Goal: Transaction & Acquisition: Download file/media

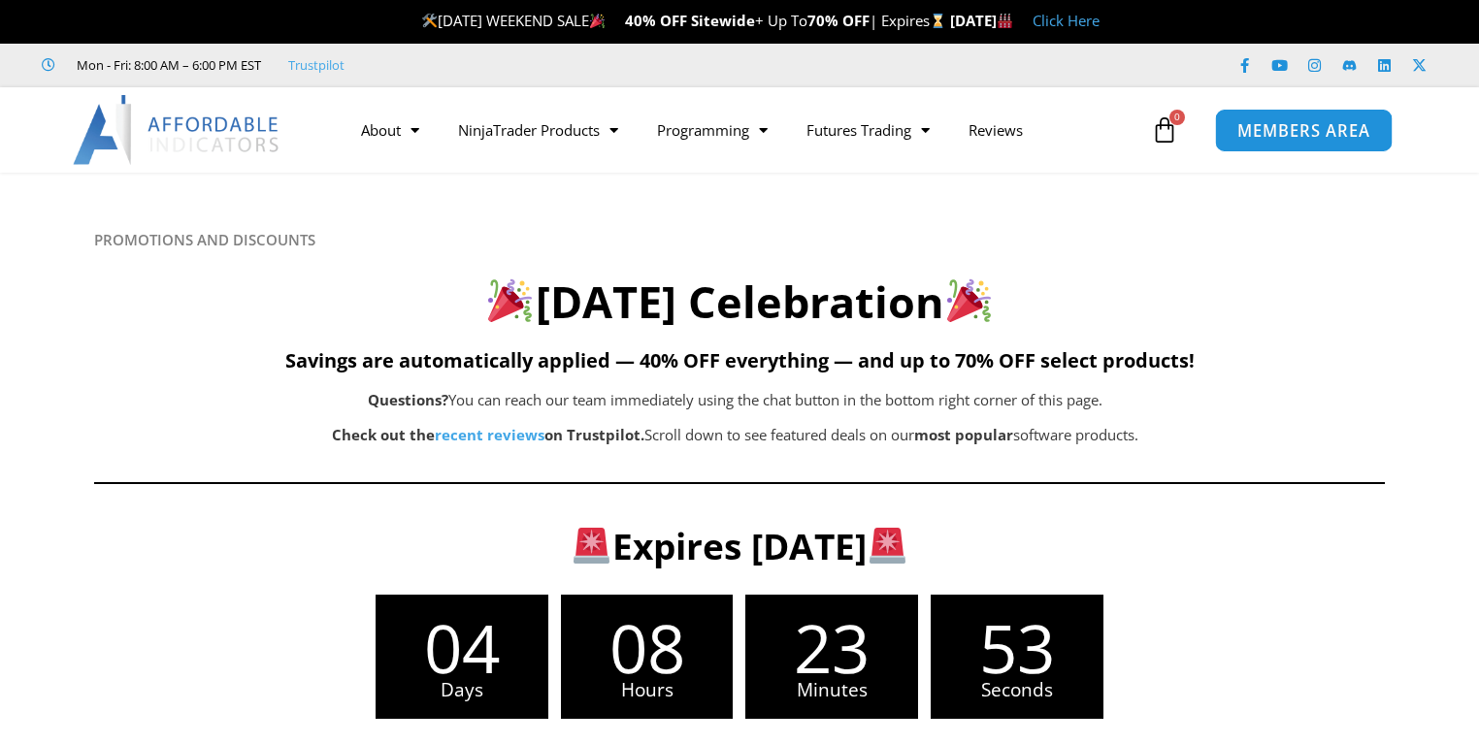
click at [1282, 128] on span "MEMBERS AREA" at bounding box center [1303, 130] width 133 height 16
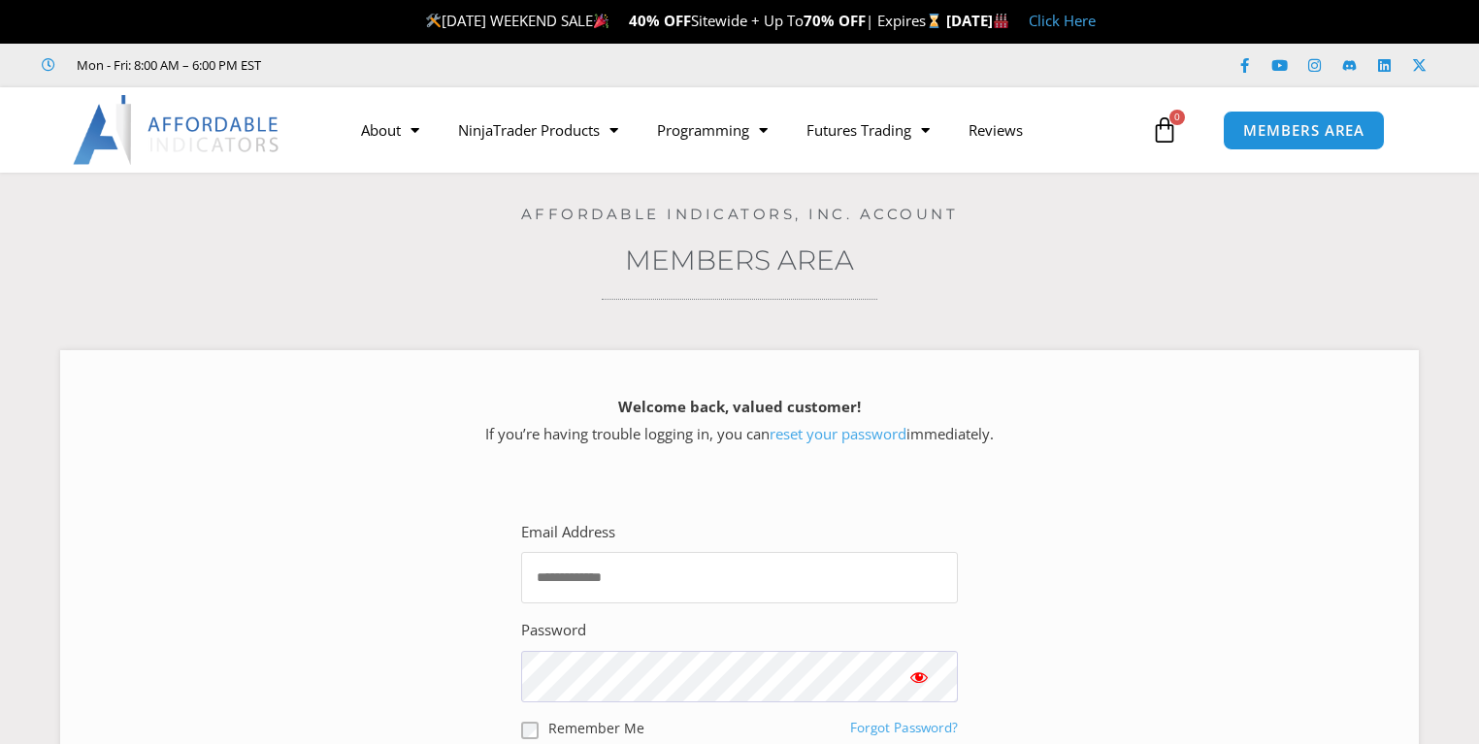
type input "**********"
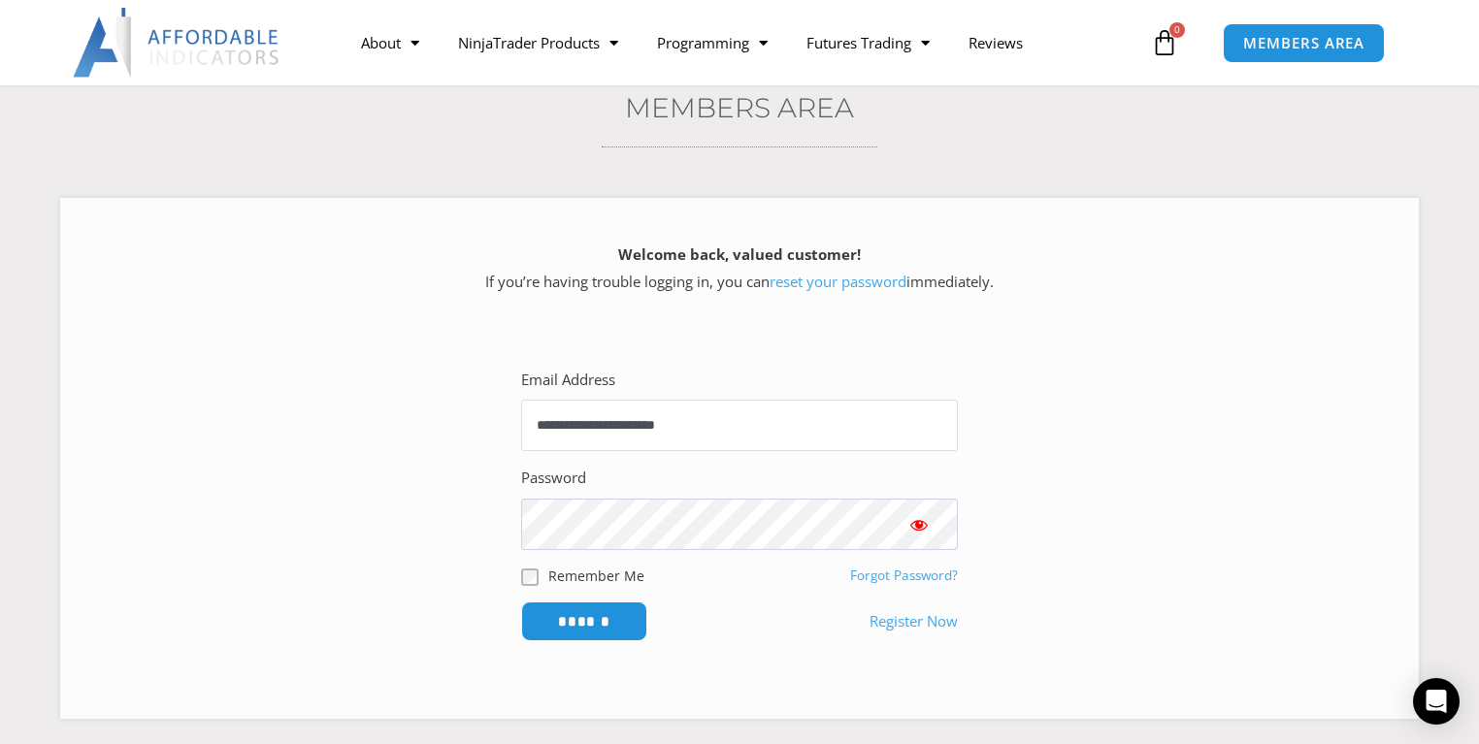
scroll to position [233, 0]
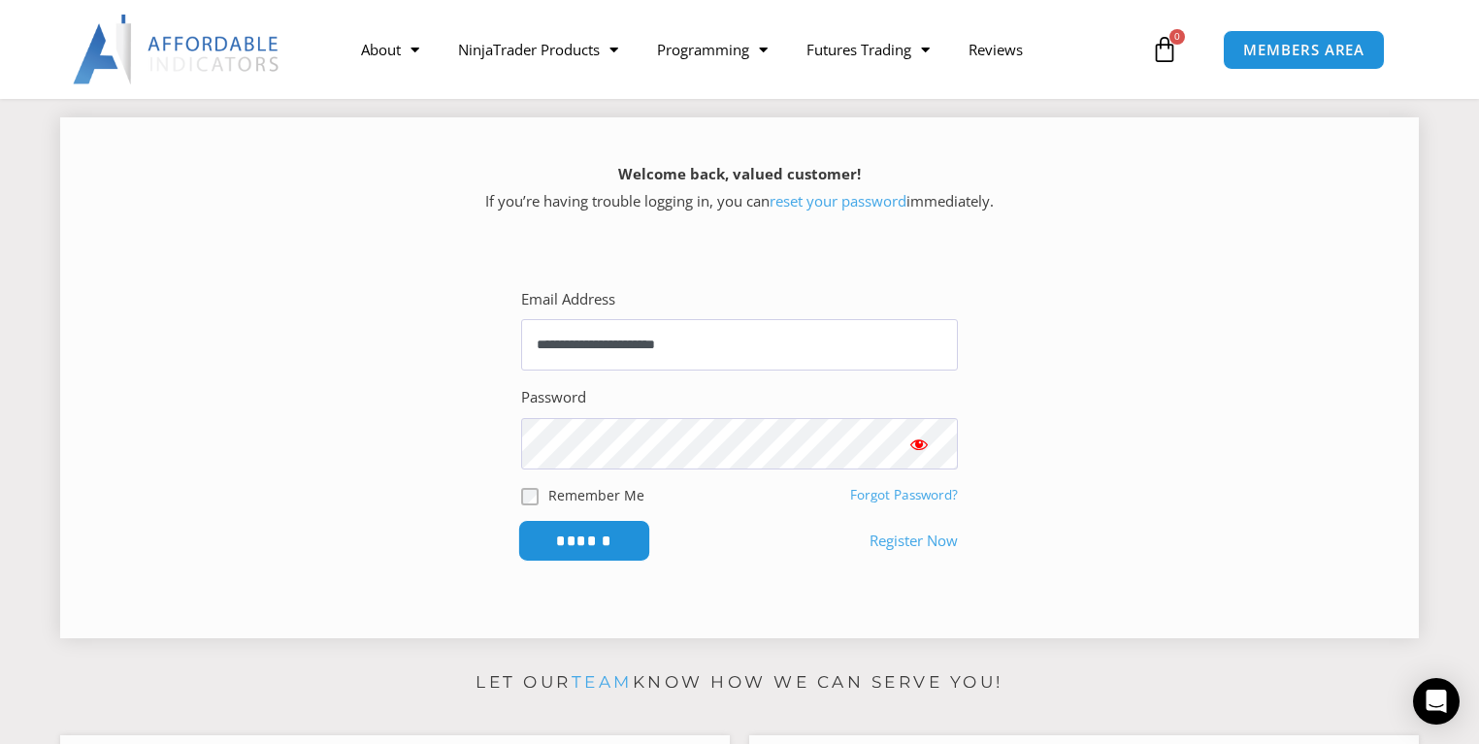
click at [575, 533] on input "******" at bounding box center [584, 541] width 133 height 42
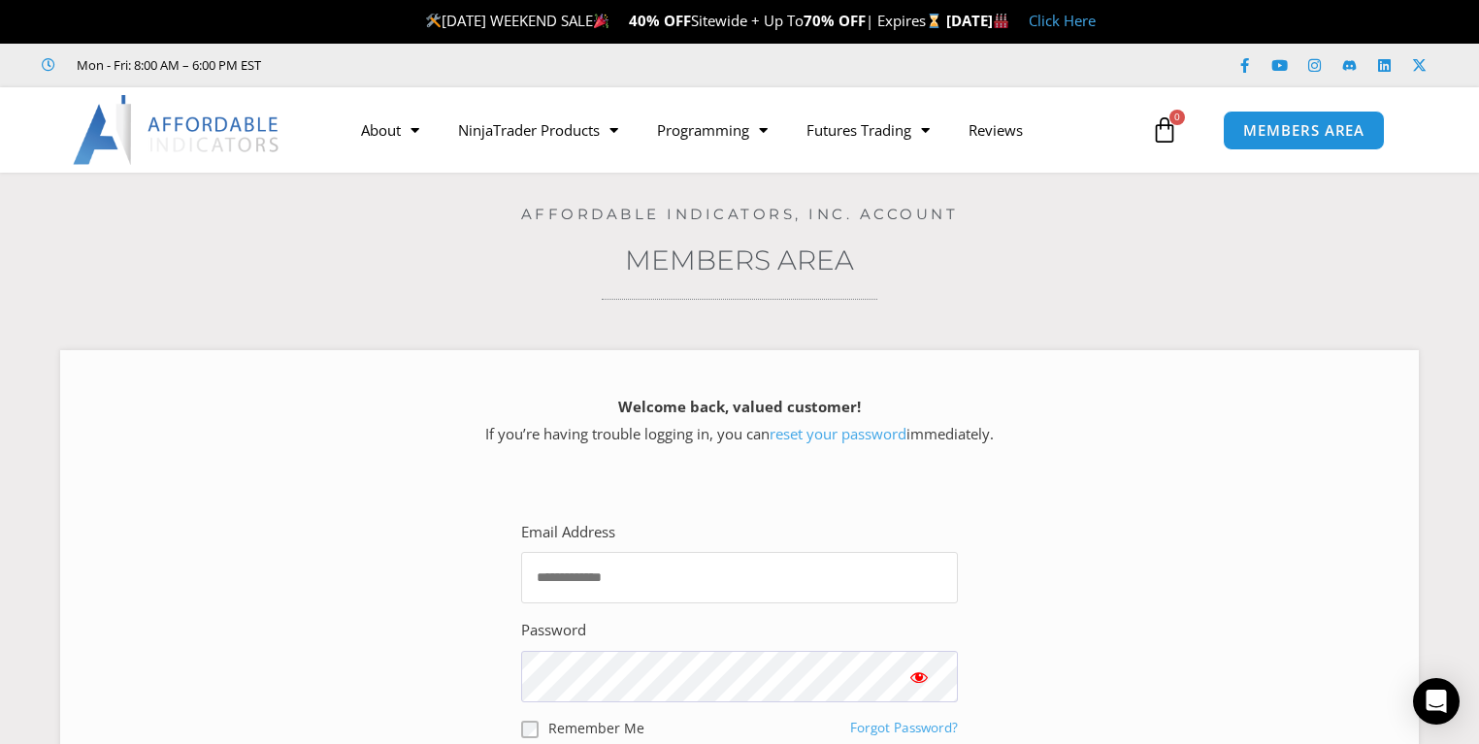
type input "**********"
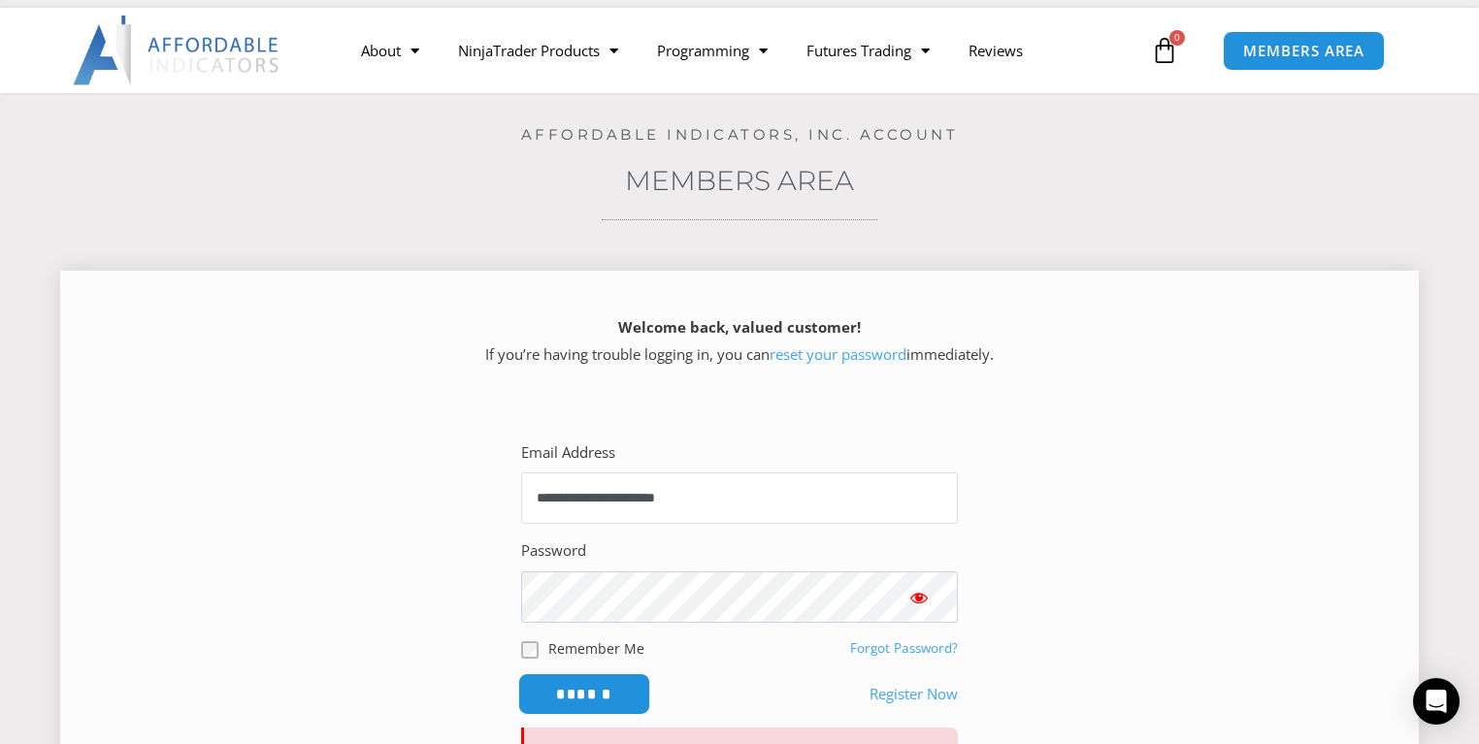
scroll to position [78, 0]
click at [578, 690] on input "******" at bounding box center [584, 696] width 133 height 42
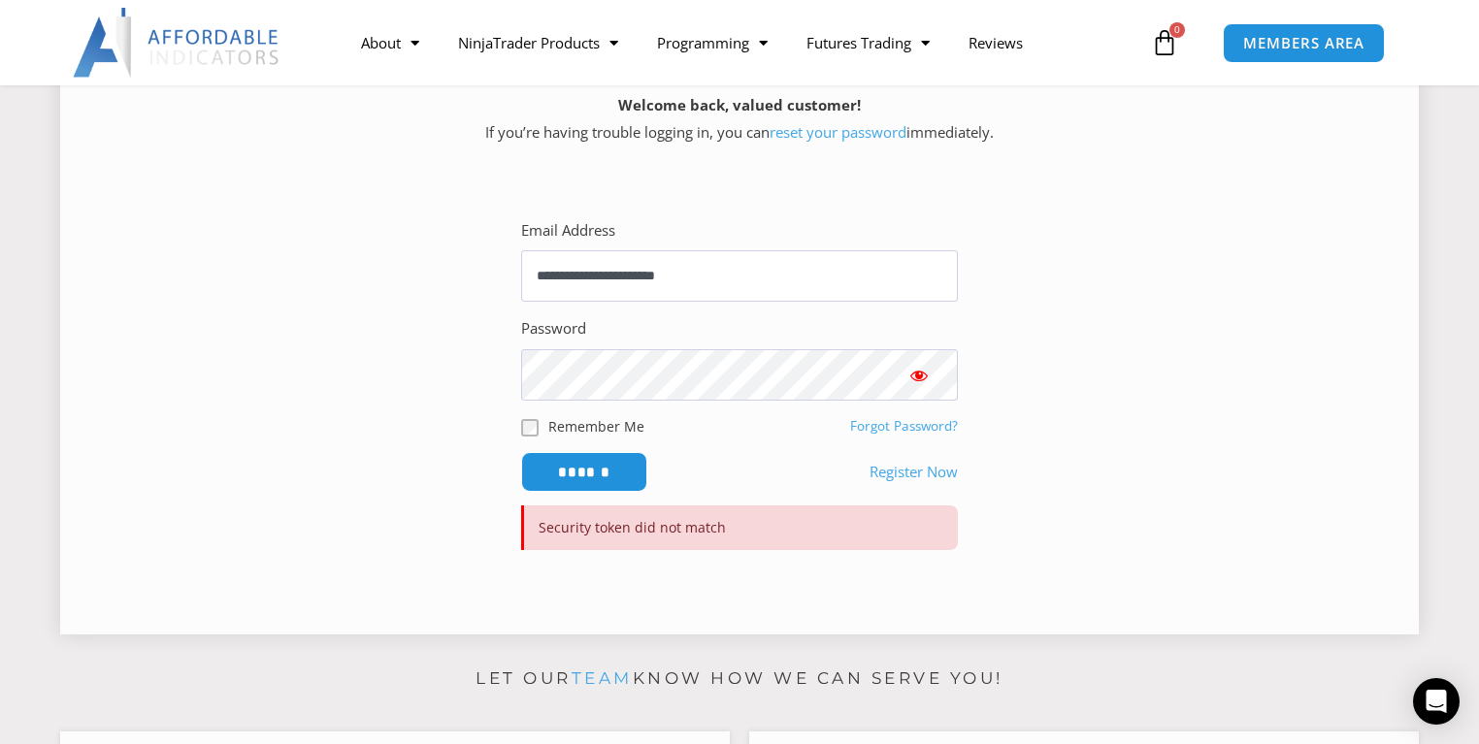
scroll to position [311, 0]
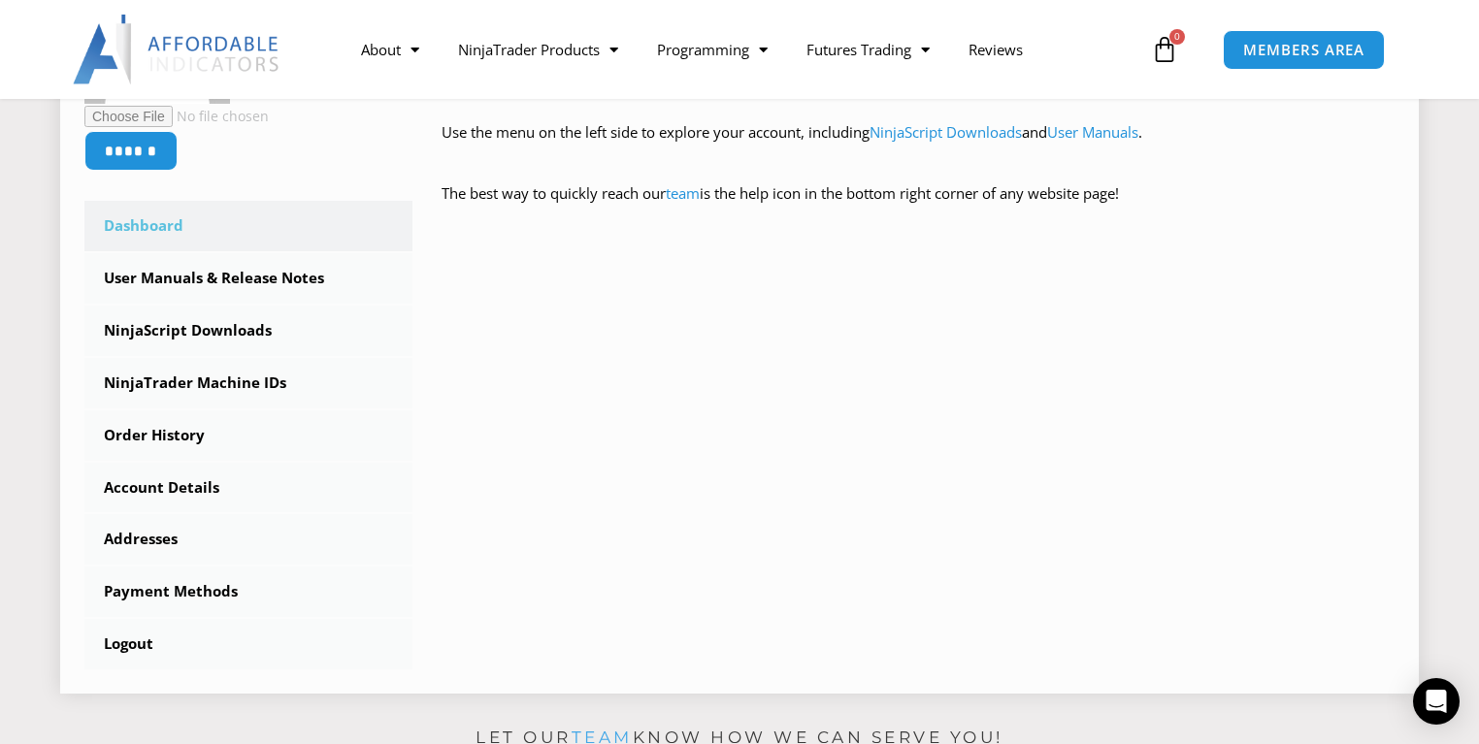
scroll to position [466, 0]
click at [174, 328] on link "NinjaScript Downloads" at bounding box center [248, 330] width 328 height 50
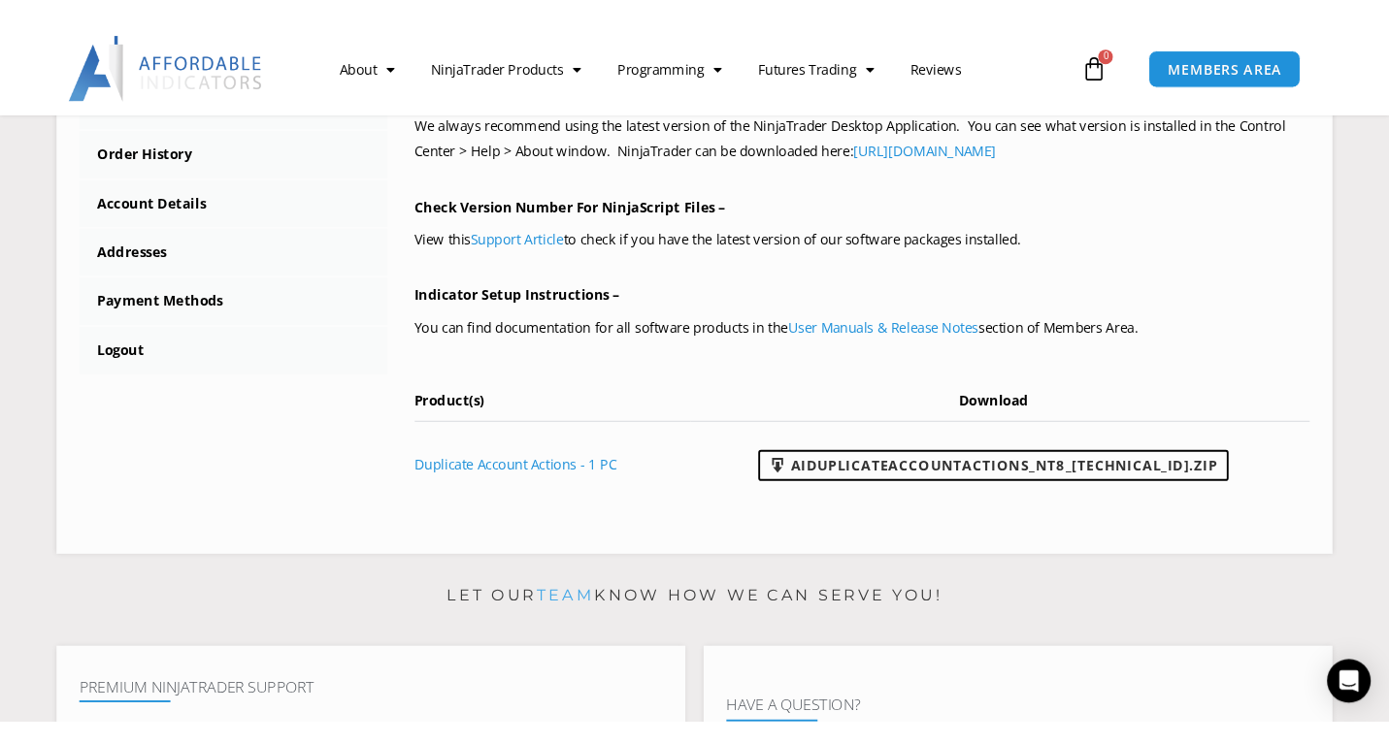
scroll to position [776, 0]
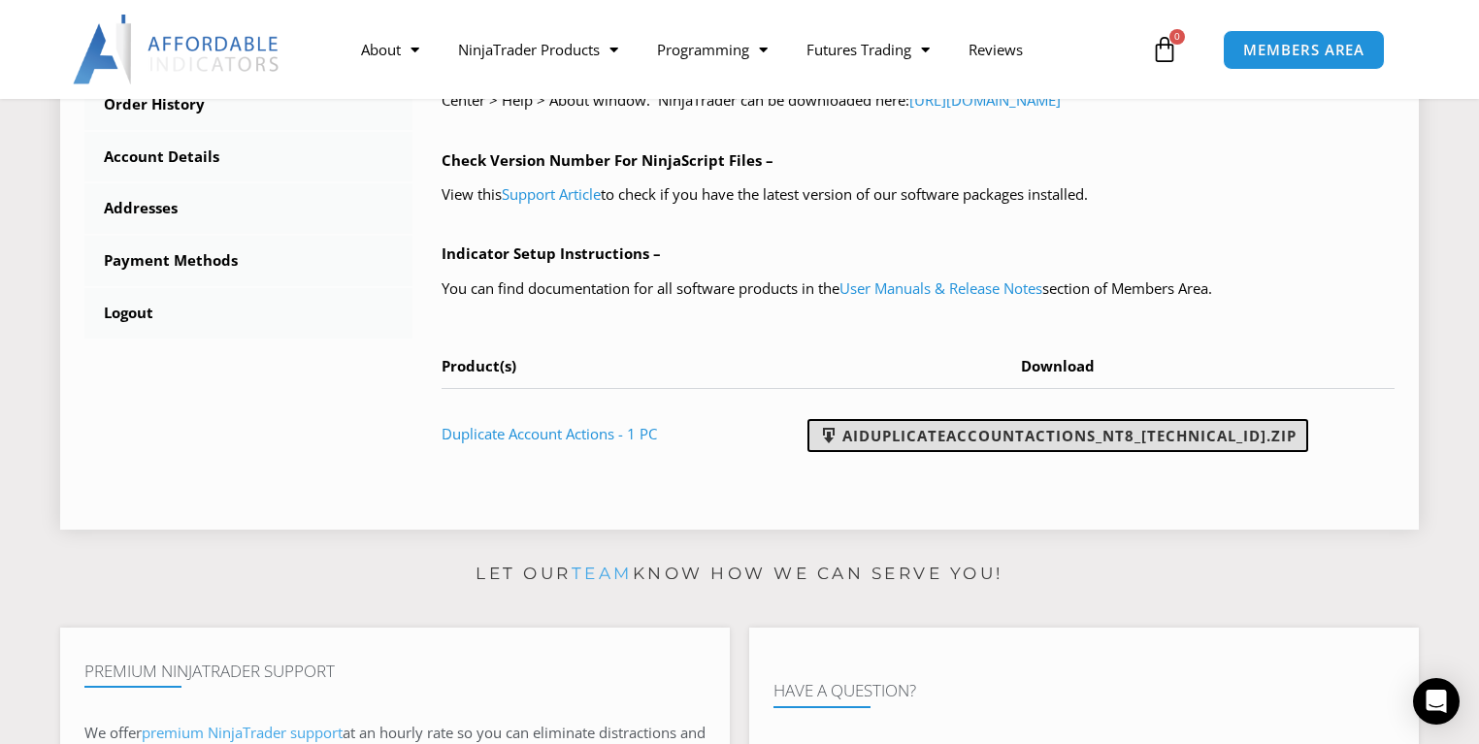
click at [963, 431] on link "AIDuplicateAccountActions_NT8_25.2.5.1.zip" at bounding box center [1057, 435] width 501 height 33
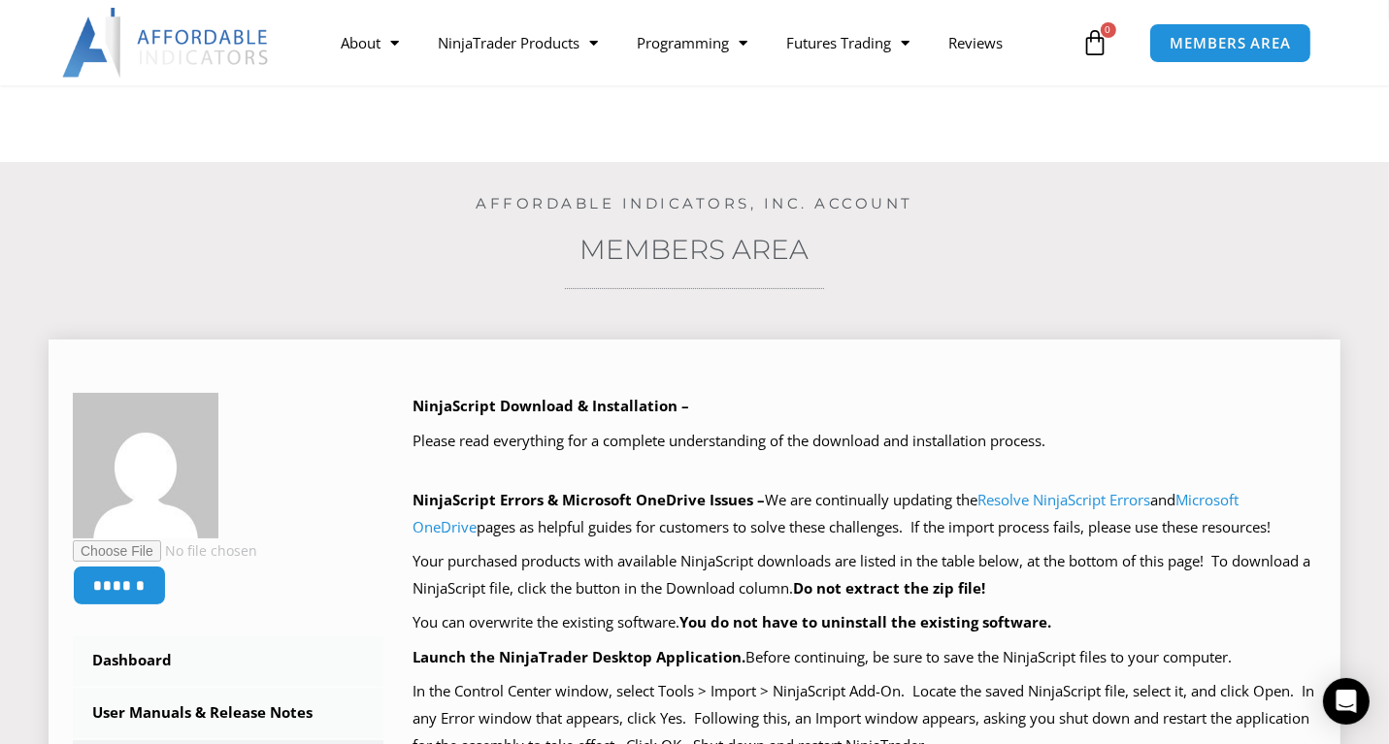
scroll to position [0, 0]
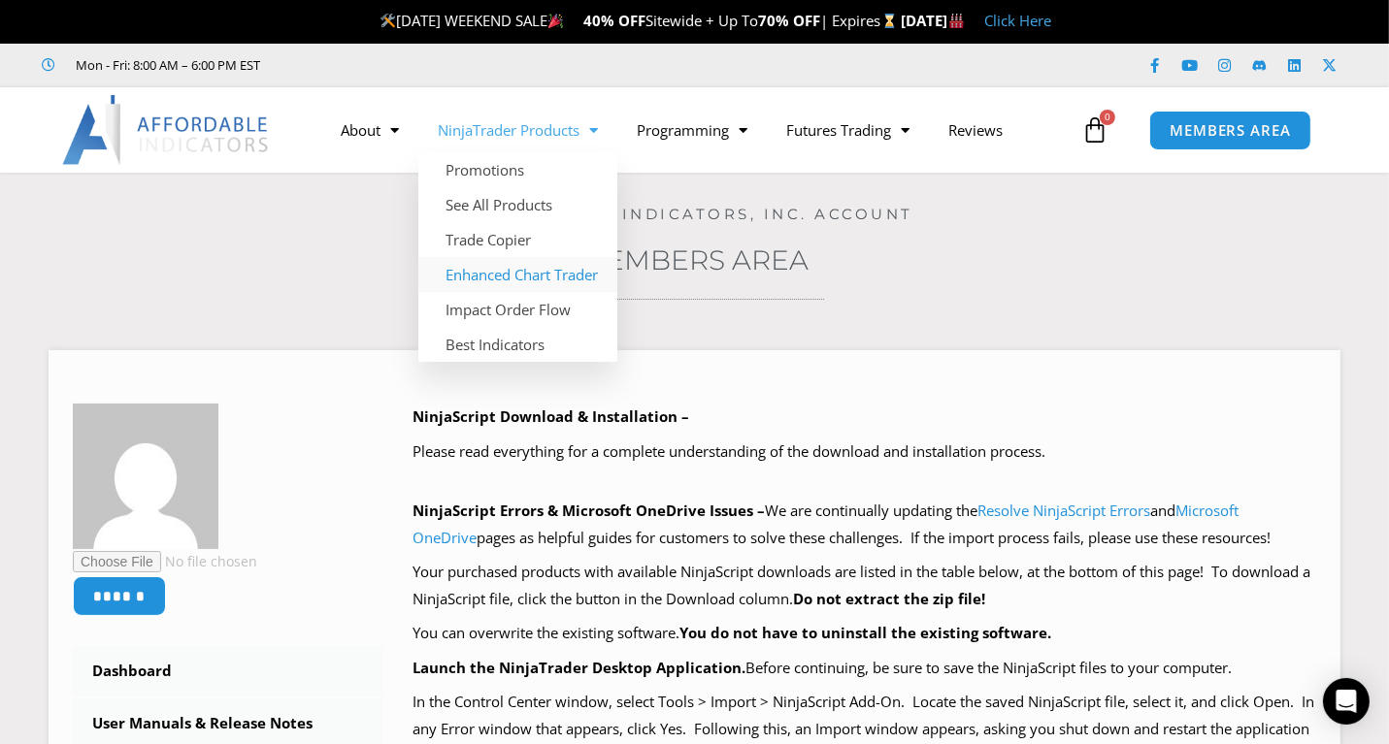
click at [501, 272] on link "Enhanced Chart Trader" at bounding box center [517, 274] width 199 height 35
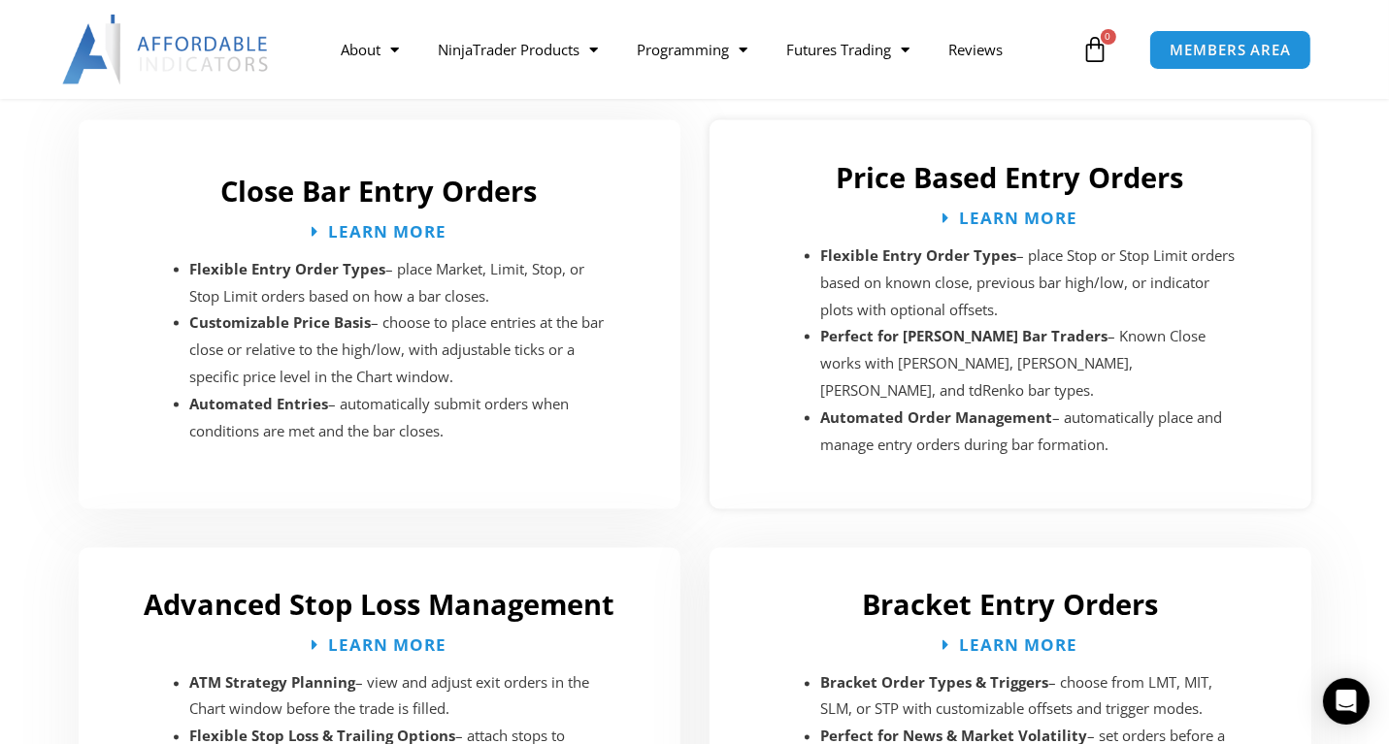
scroll to position [2873, 0]
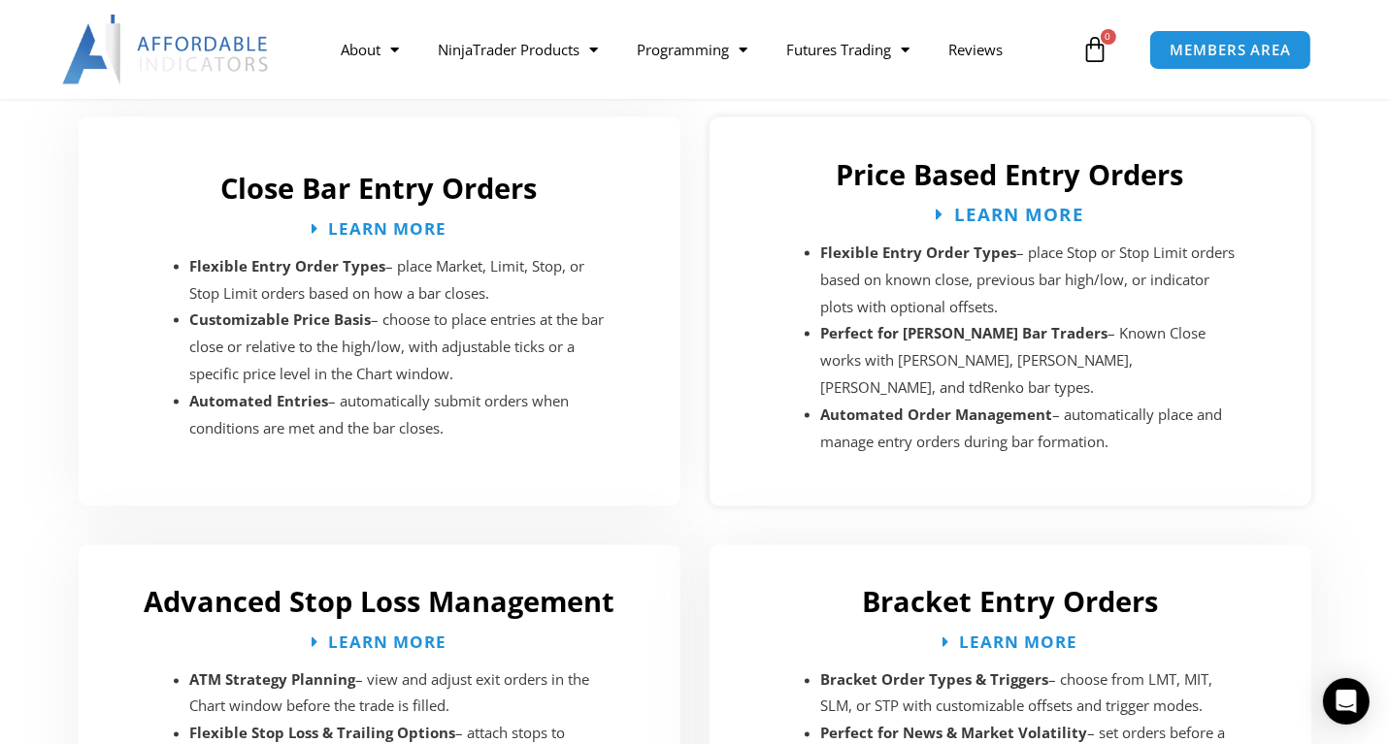
click at [981, 214] on span "Learn More" at bounding box center [1019, 215] width 130 height 18
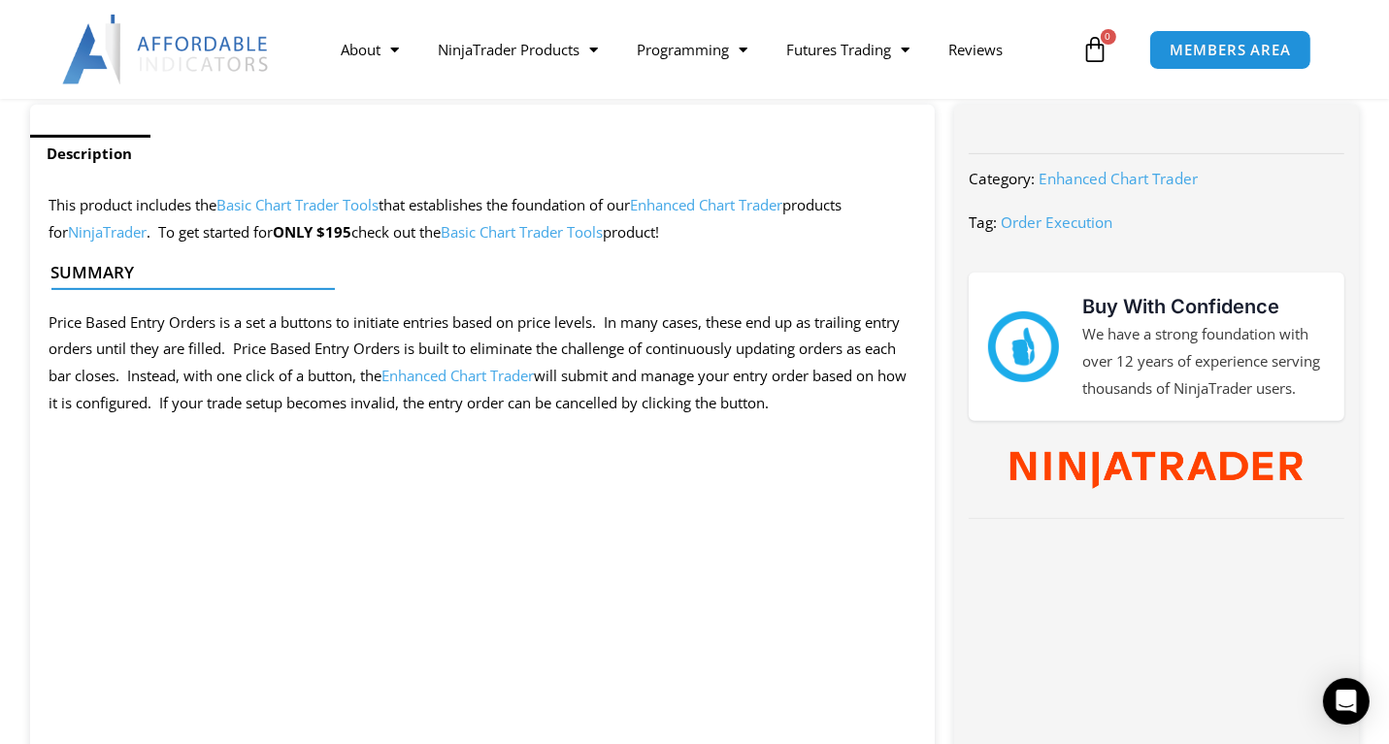
scroll to position [776, 0]
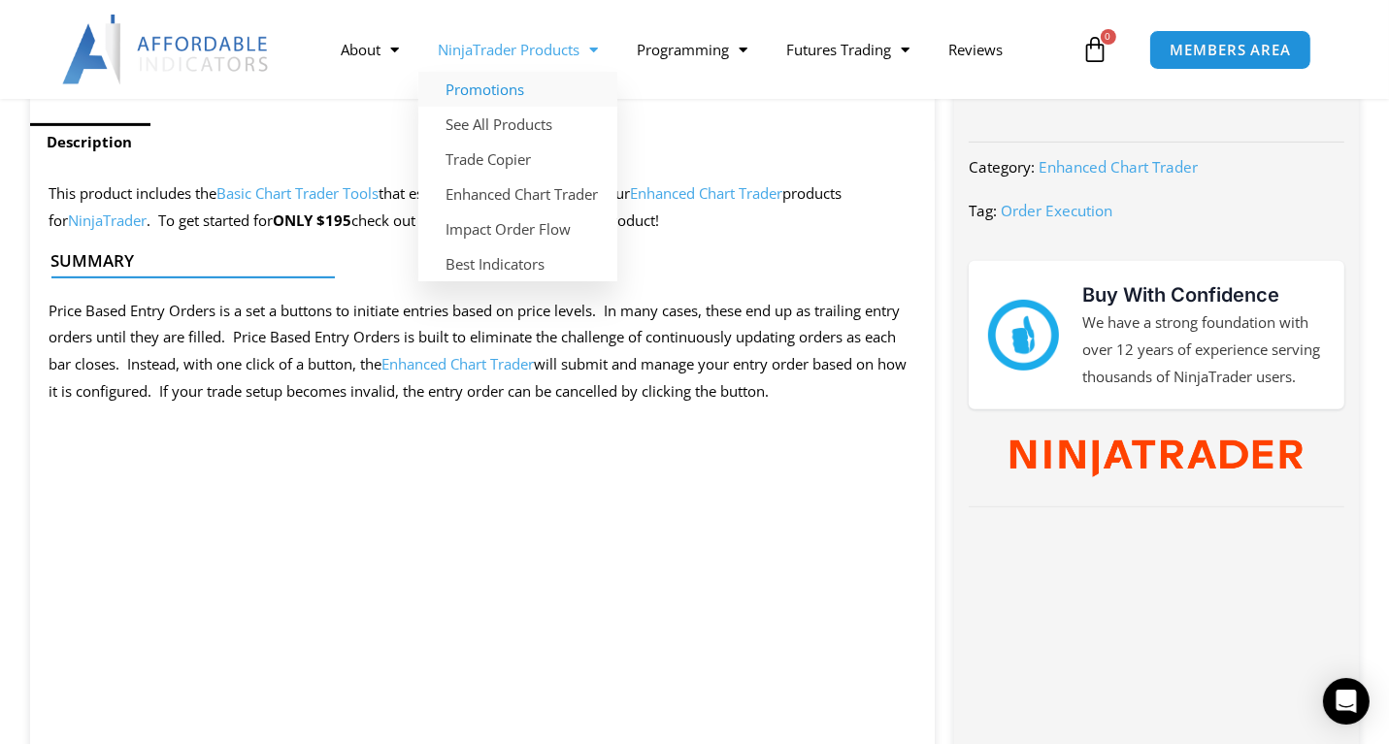
click at [495, 89] on link "Promotions" at bounding box center [517, 89] width 199 height 35
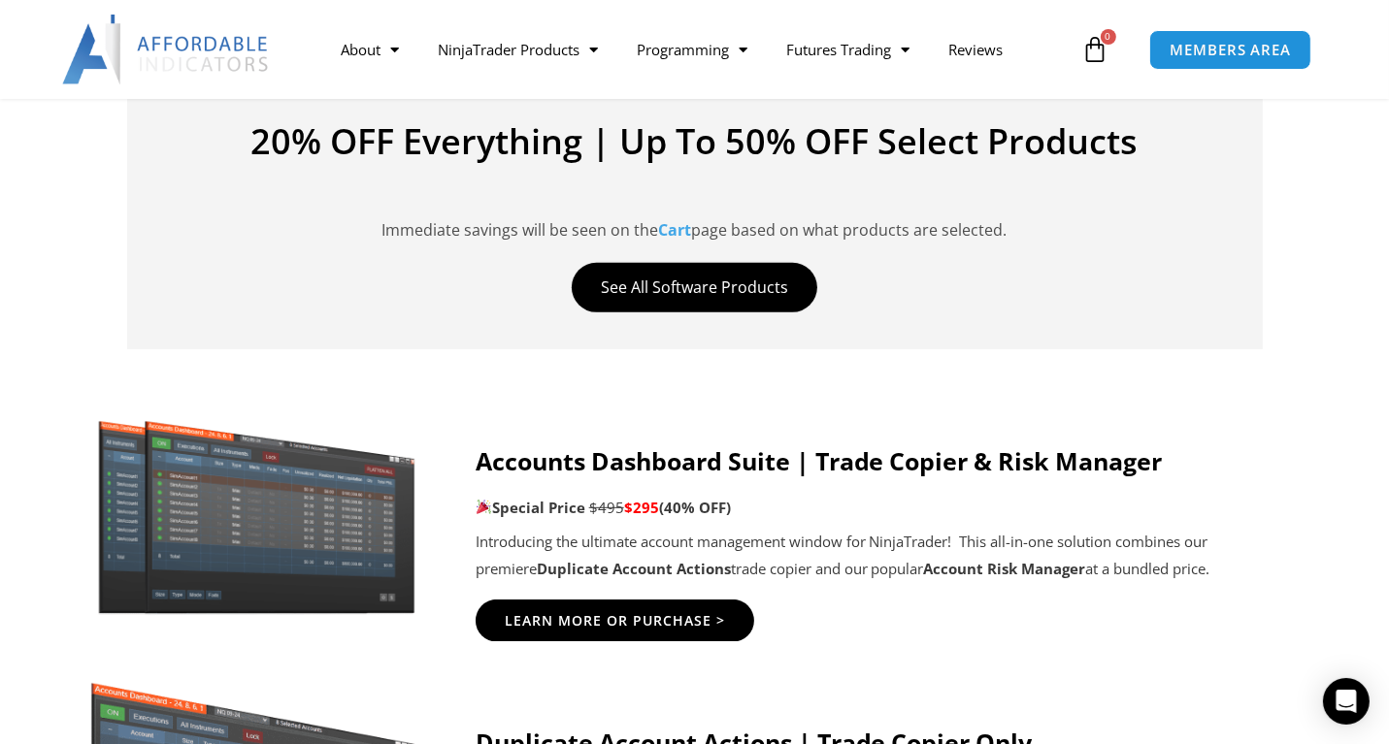
scroll to position [854, 0]
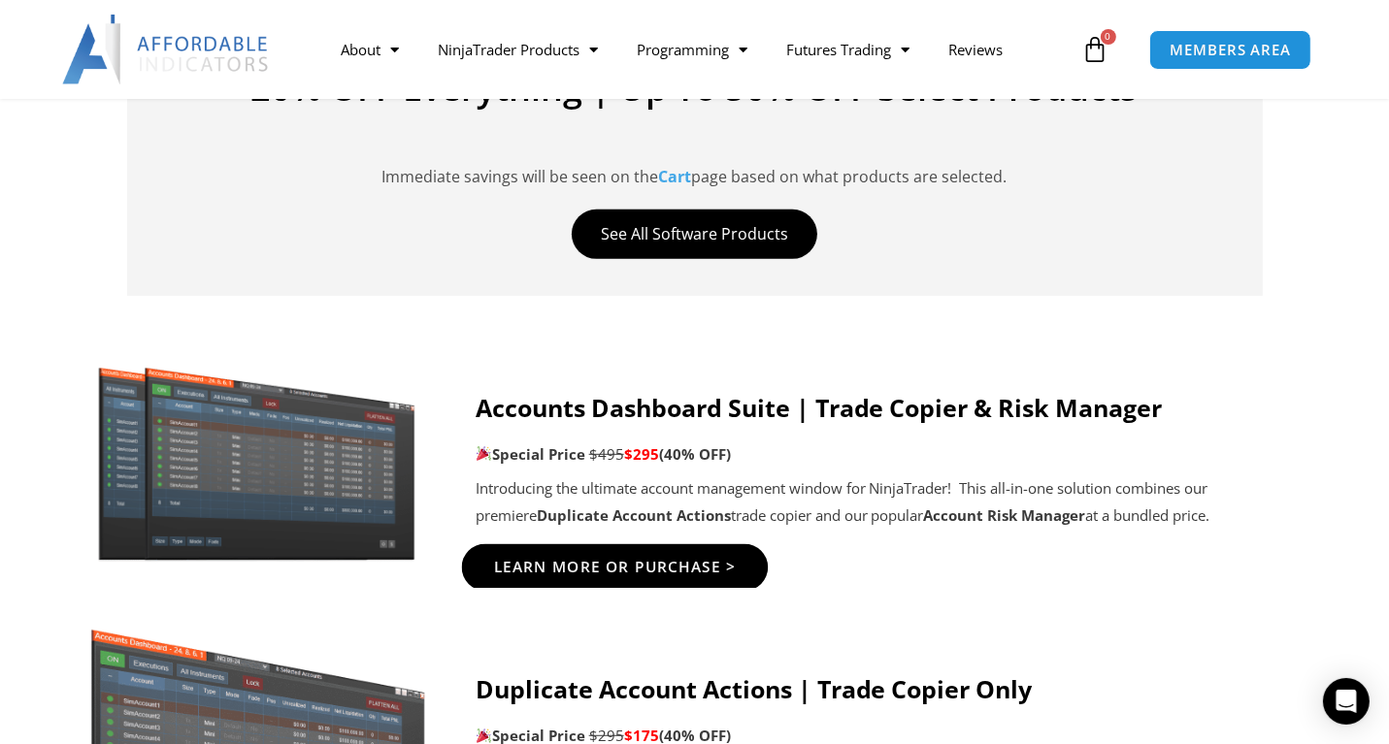
click at [656, 561] on span "Learn More Or Purchase >" at bounding box center [614, 568] width 243 height 15
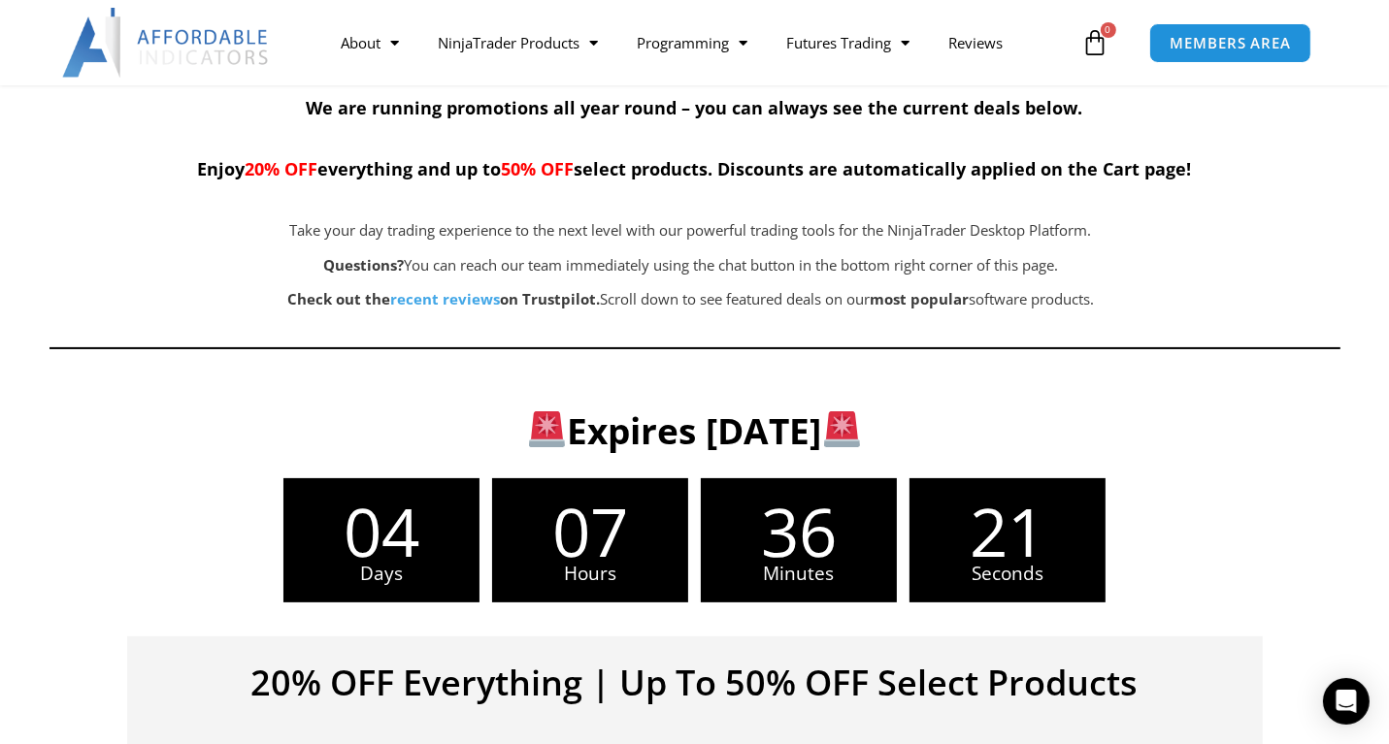
scroll to position [78, 0]
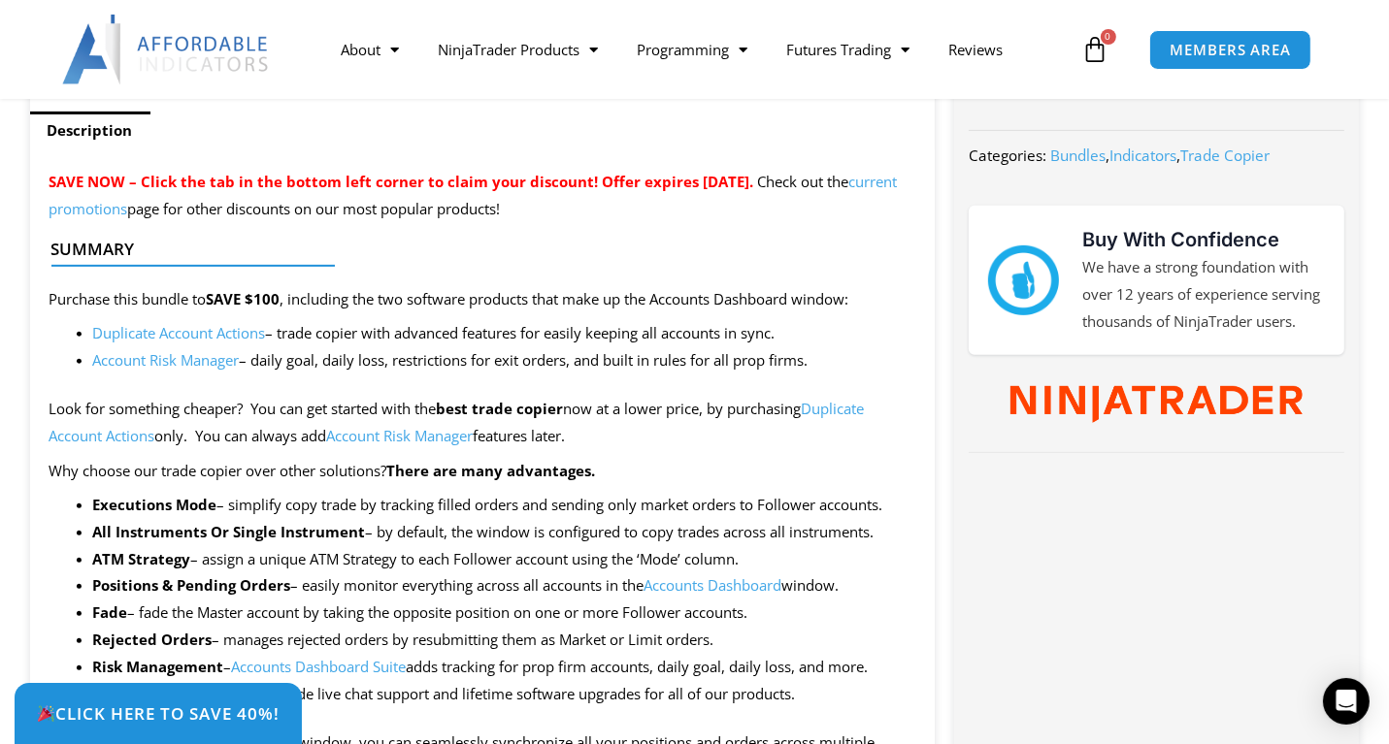
scroll to position [776, 0]
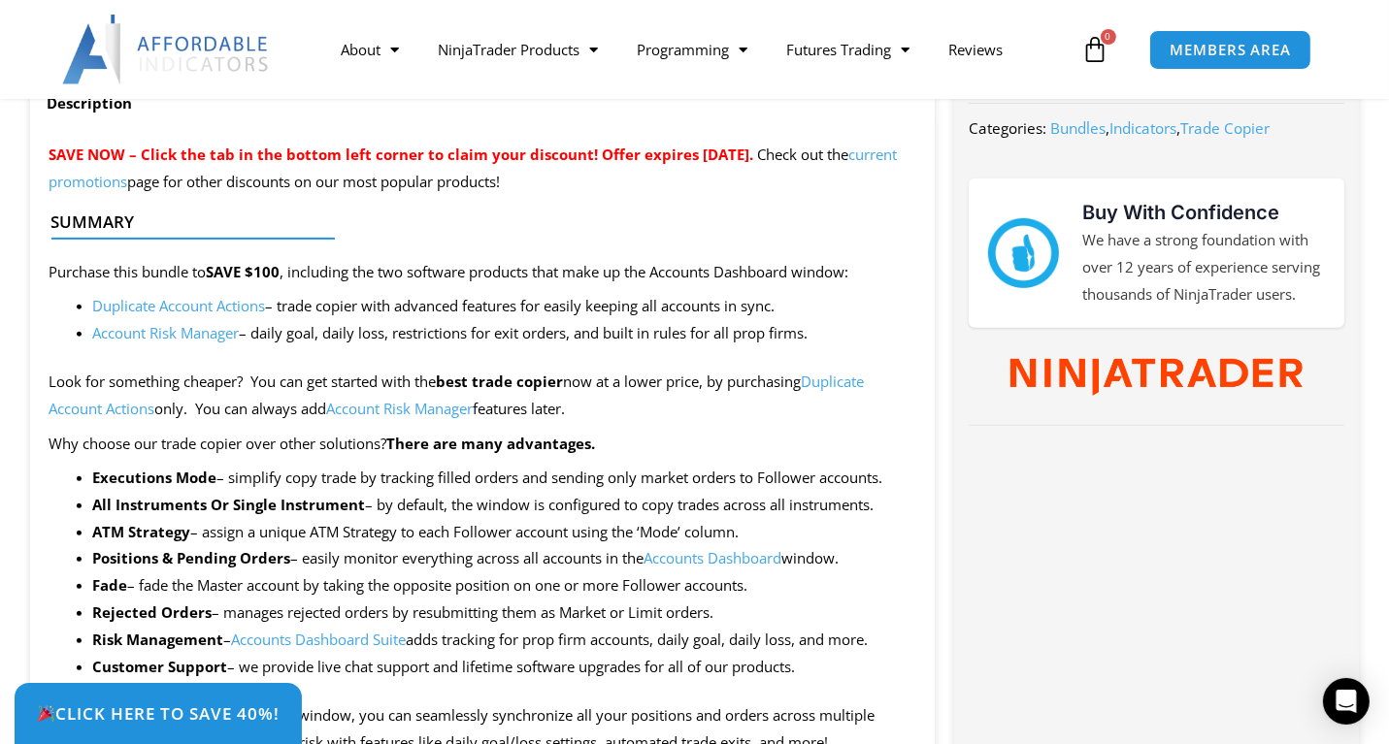
drag, startPoint x: 505, startPoint y: 470, endPoint x: 340, endPoint y: 371, distance: 192.4
click at [340, 371] on p "Look for something cheaper? You can get started with the best trade copier now …" at bounding box center [482, 396] width 867 height 54
click at [173, 334] on link "Account Risk Manager" at bounding box center [166, 332] width 147 height 19
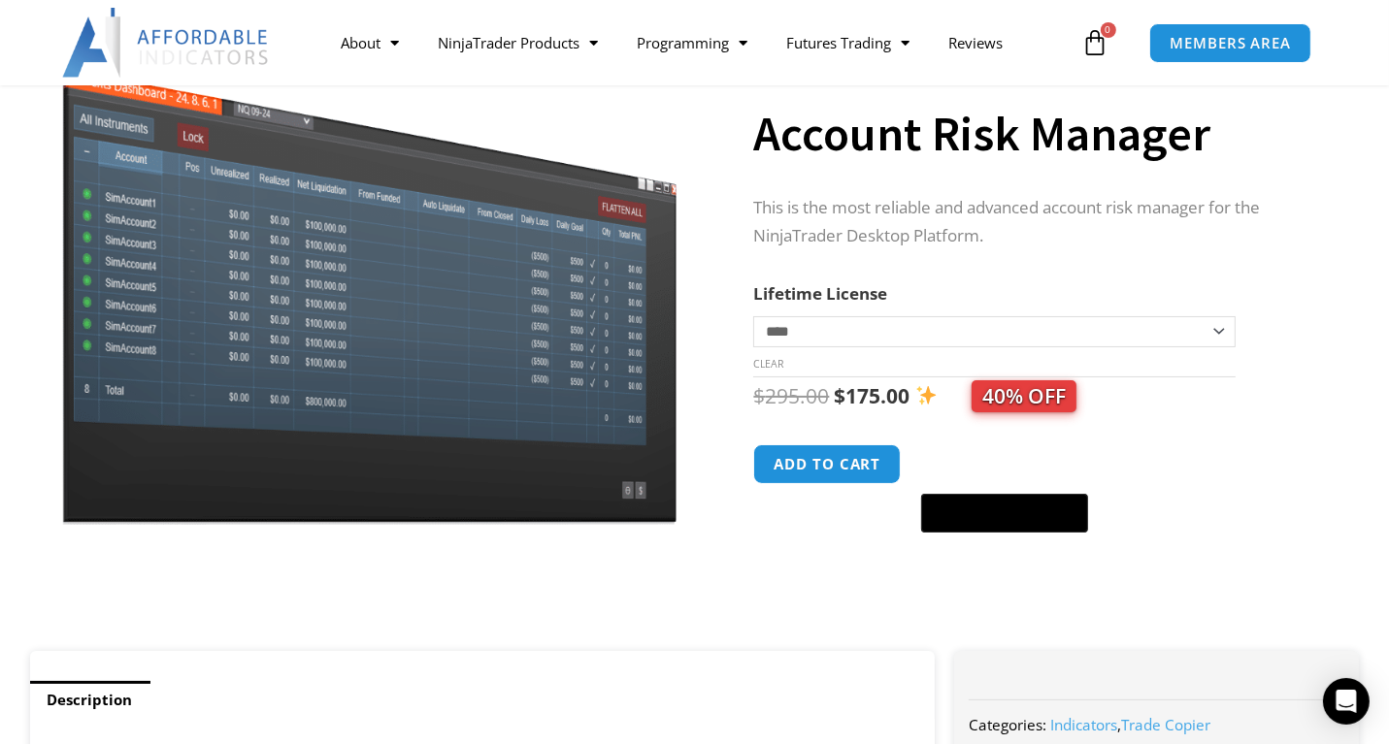
scroll to position [155, 0]
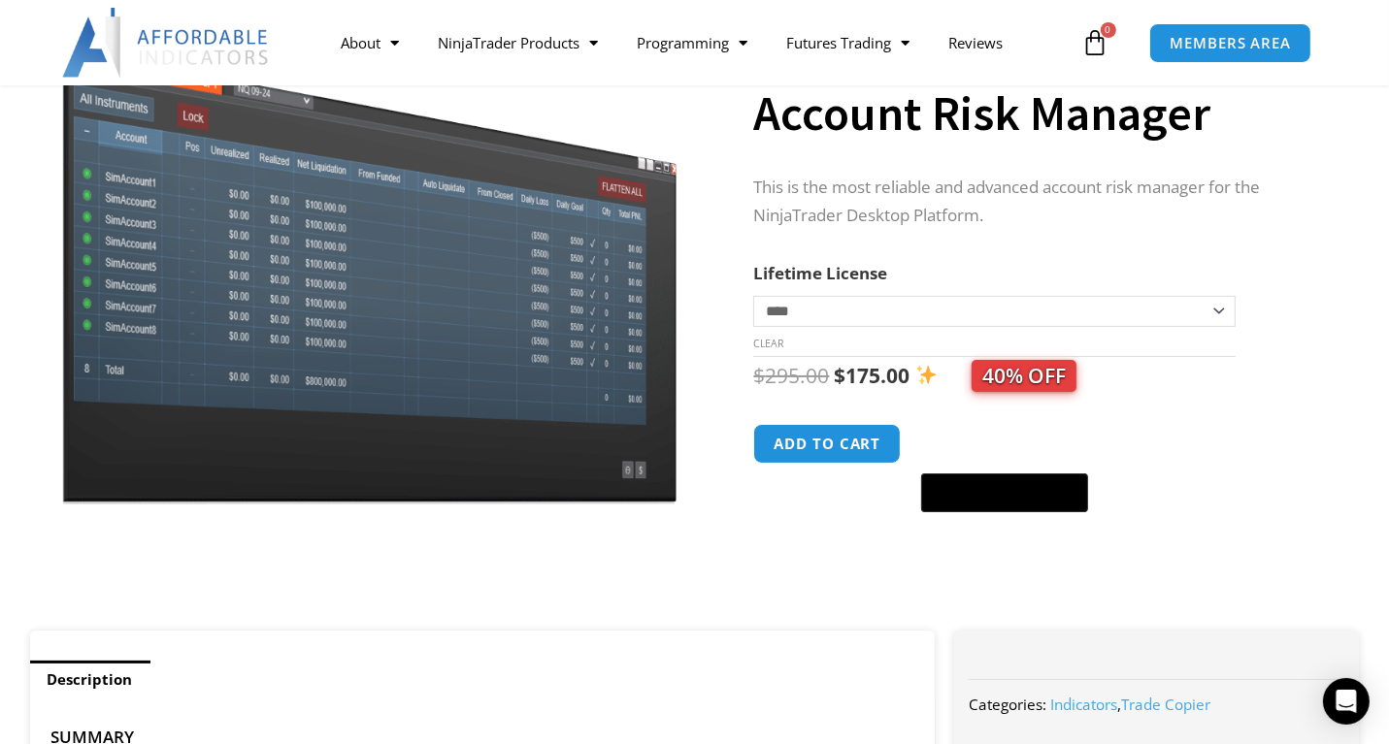
drag, startPoint x: 361, startPoint y: 459, endPoint x: 274, endPoint y: 543, distance: 121.5
click at [274, 543] on div at bounding box center [370, 575] width 671 height 82
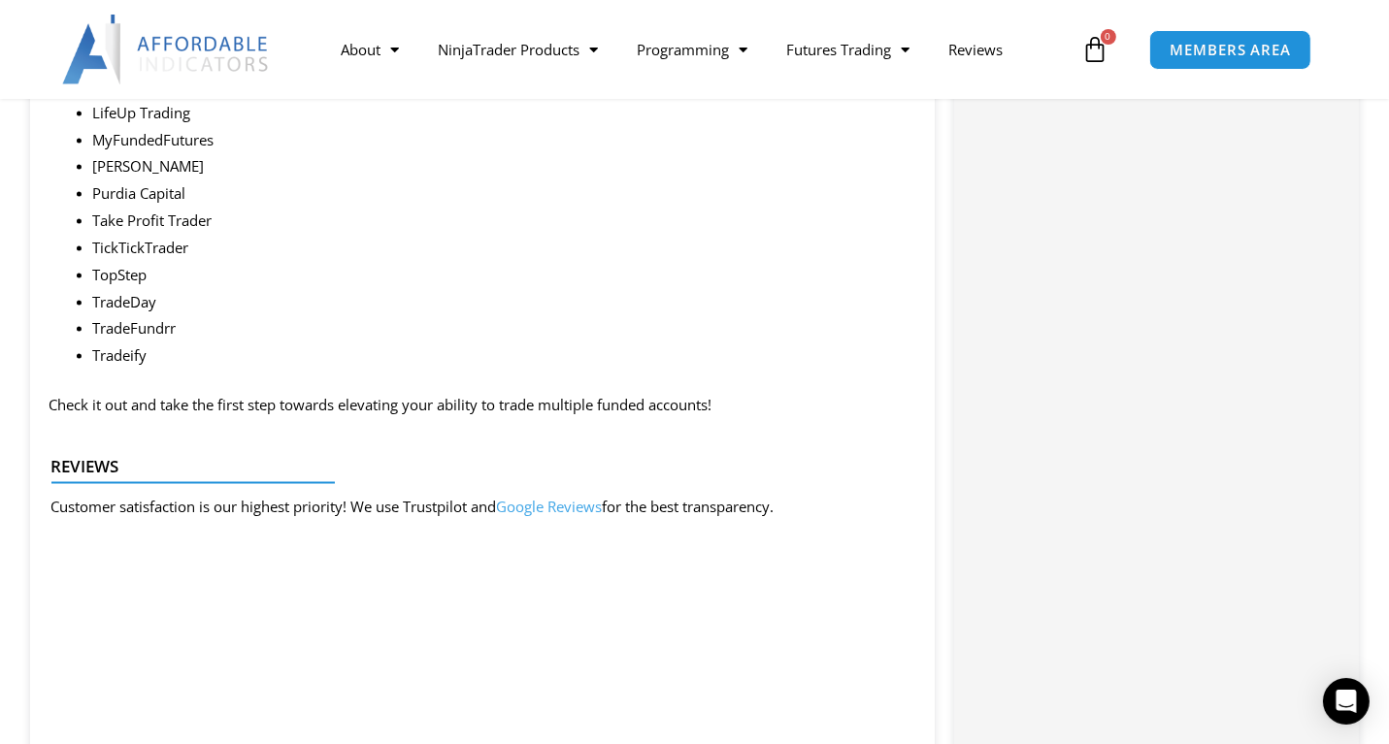
scroll to position [2950, 0]
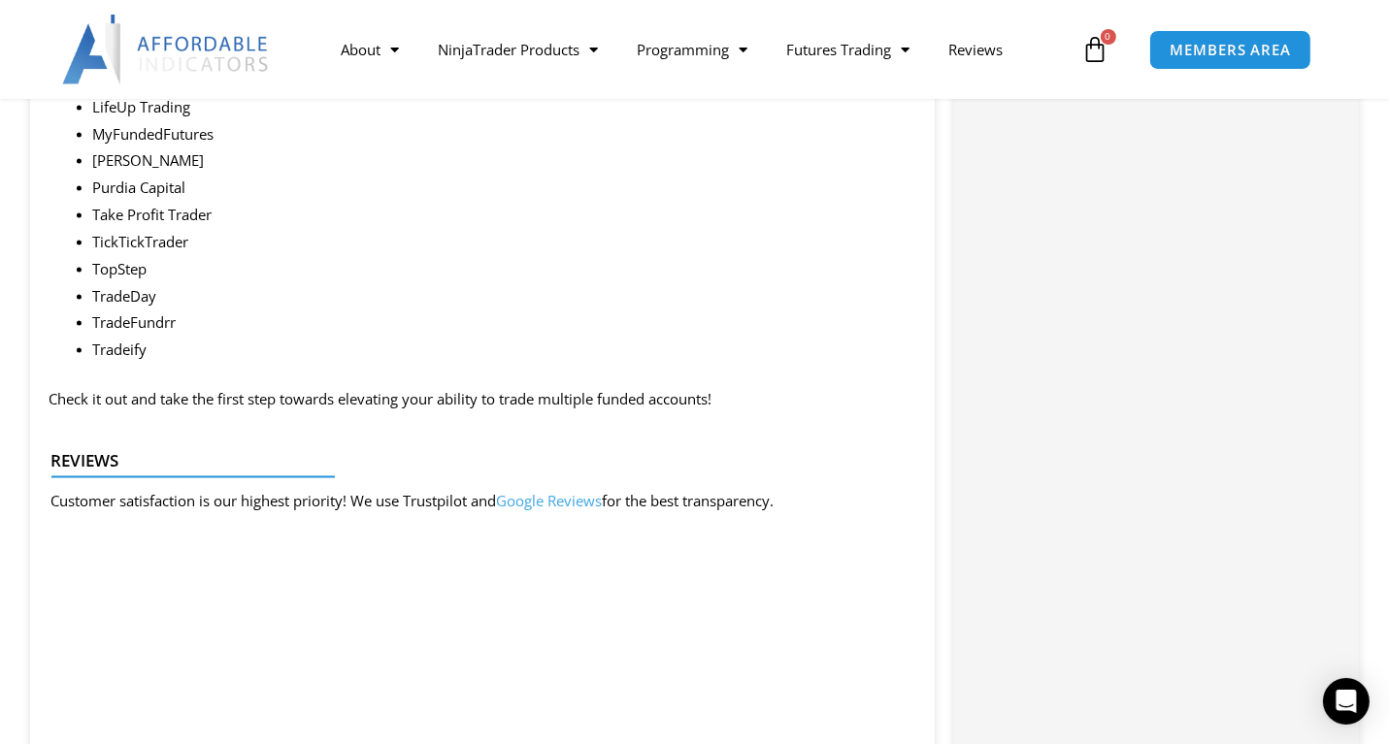
drag, startPoint x: 246, startPoint y: 394, endPoint x: 246, endPoint y: 430, distance: 35.9
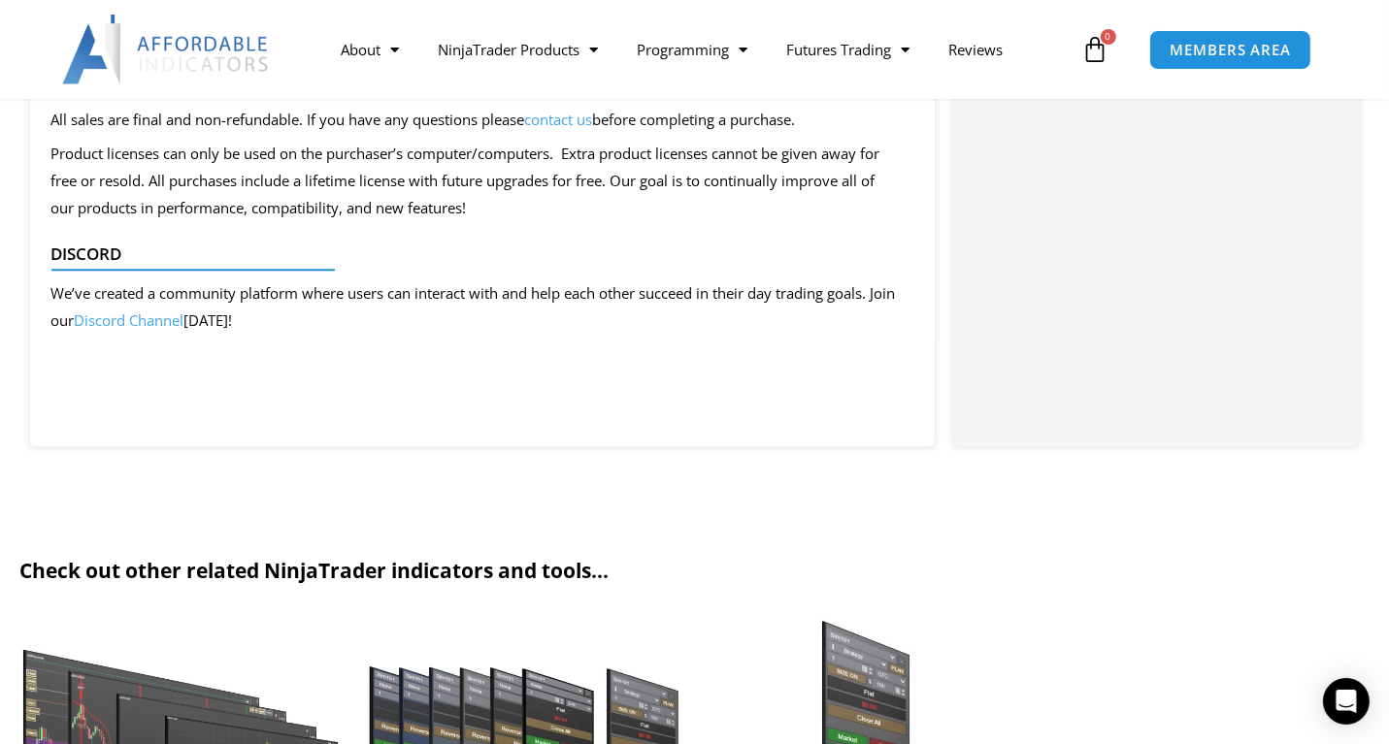
scroll to position [4658, 0]
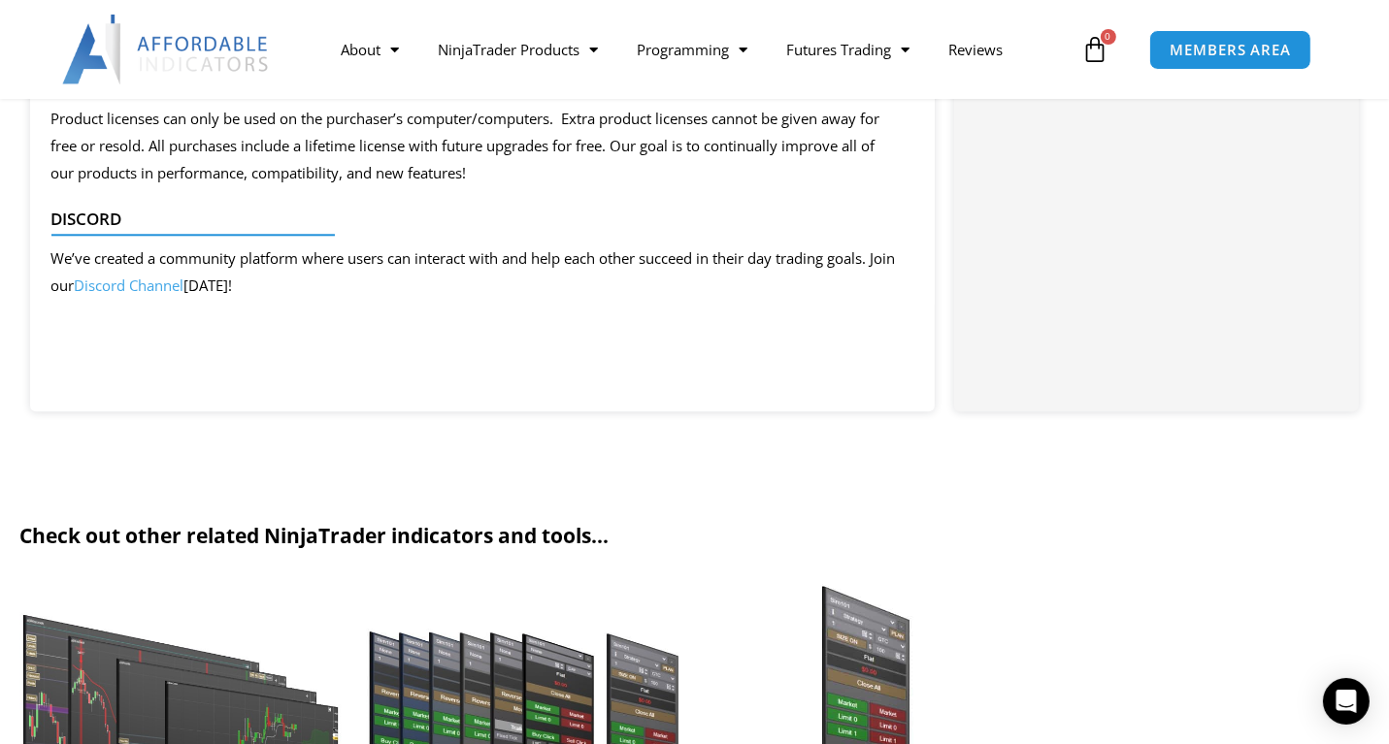
drag, startPoint x: 246, startPoint y: 430, endPoint x: 177, endPoint y: 501, distance: 98.8
click at [177, 501] on section "Check out other related NinjaTrader indicators and tools... Sale! Bundles Suppo…" at bounding box center [694, 742] width 1389 height 516
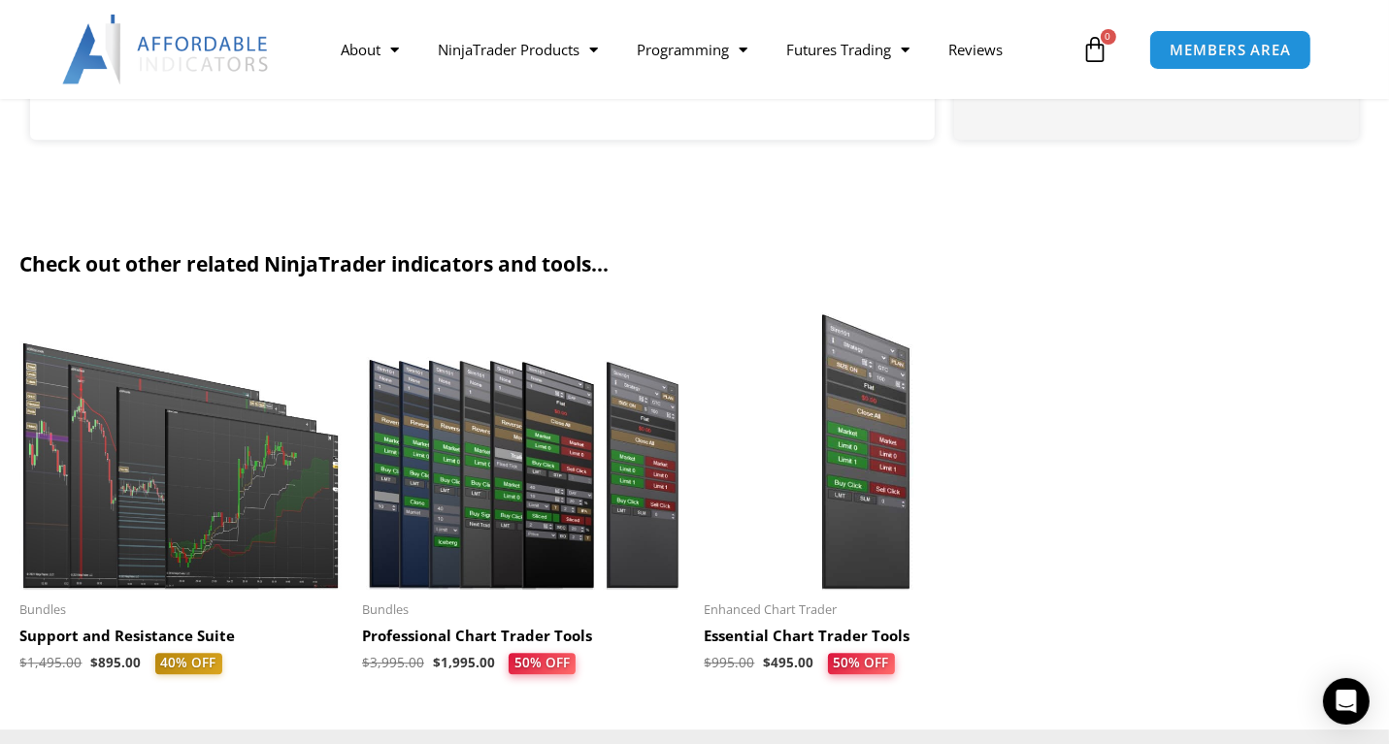
scroll to position [4969, 0]
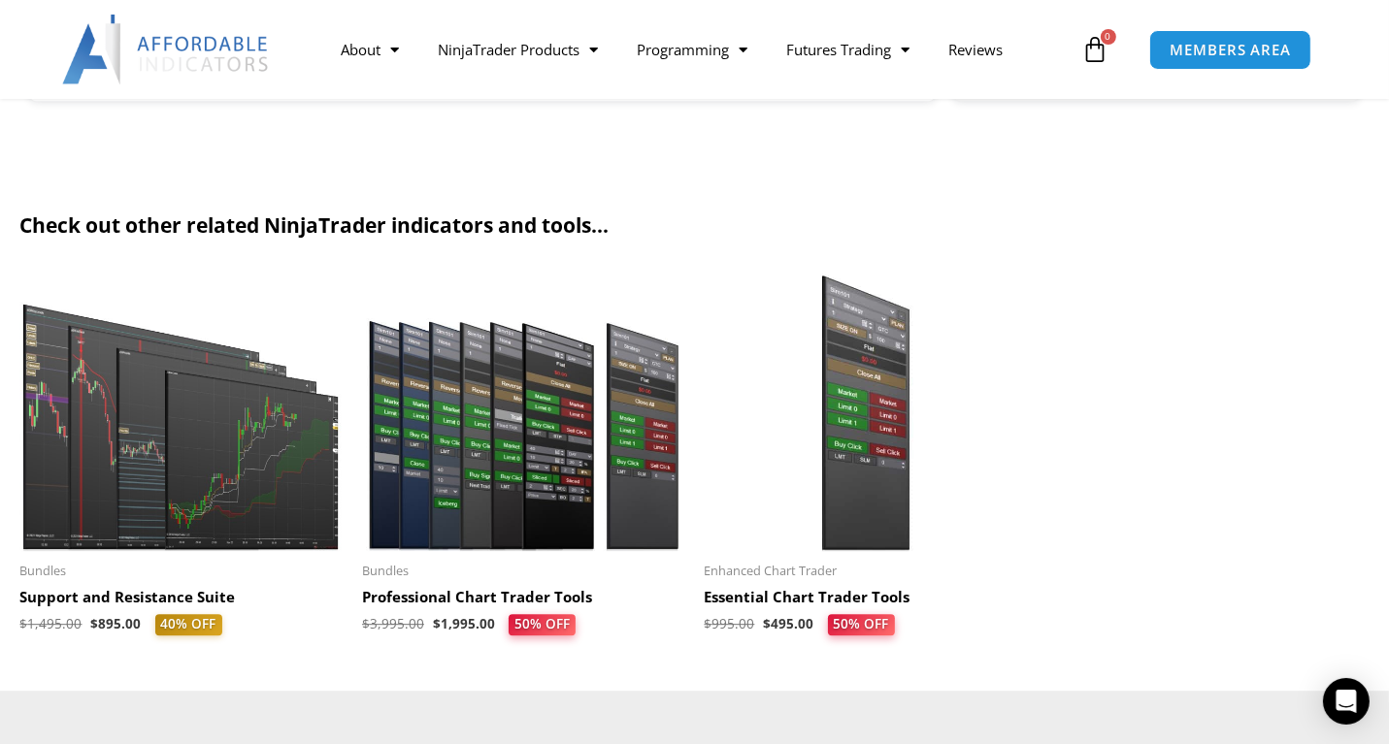
click at [467, 599] on h2 "Professional Chart Trader Tools" at bounding box center [523, 597] width 323 height 19
click at [456, 602] on h2 "Professional Chart Trader Tools" at bounding box center [523, 597] width 323 height 19
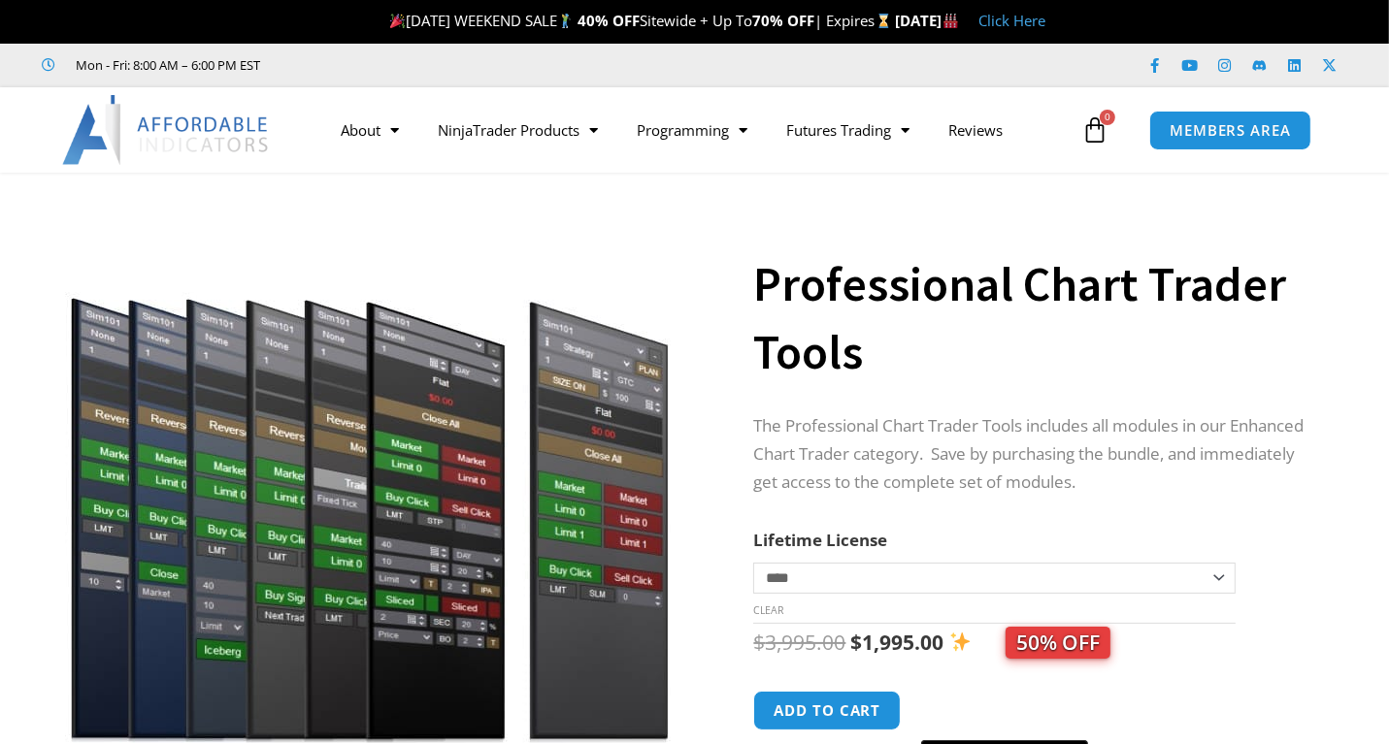
drag, startPoint x: 377, startPoint y: 419, endPoint x: 720, endPoint y: 260, distance: 378.6
click at [720, 260] on div at bounding box center [736, 530] width 34 height 677
